Goal: Task Accomplishment & Management: Manage account settings

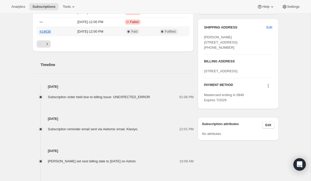
scroll to position [255, 0]
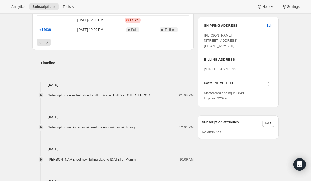
click at [267, 87] on icon at bounding box center [267, 83] width 5 height 5
click at [191, 98] on span "01:08 PM" at bounding box center [186, 95] width 15 height 5
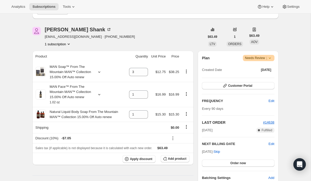
scroll to position [0, 0]
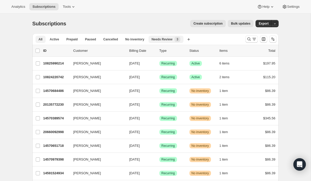
click at [168, 40] on span "Needs Review" at bounding box center [162, 39] width 21 height 4
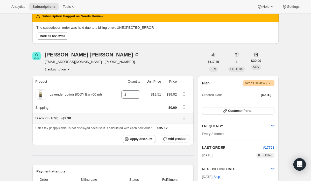
scroll to position [29, 0]
